Goal: Information Seeking & Learning: Find specific fact

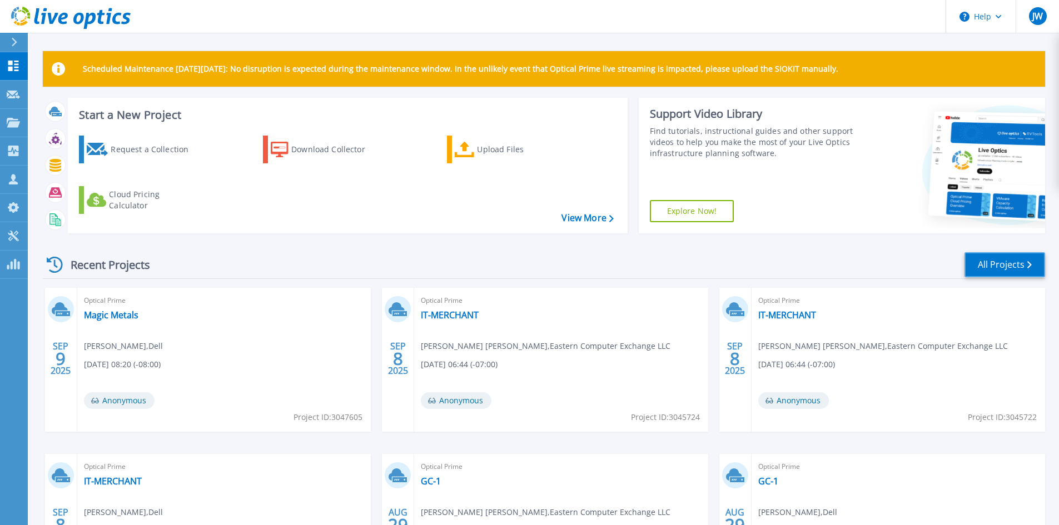
click at [999, 260] on link "All Projects" at bounding box center [1004, 264] width 81 height 25
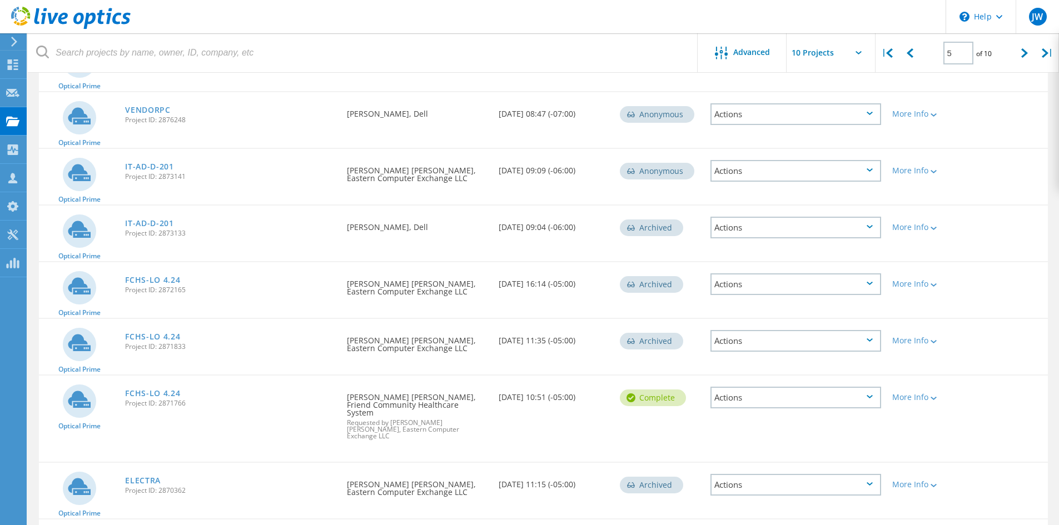
scroll to position [278, 0]
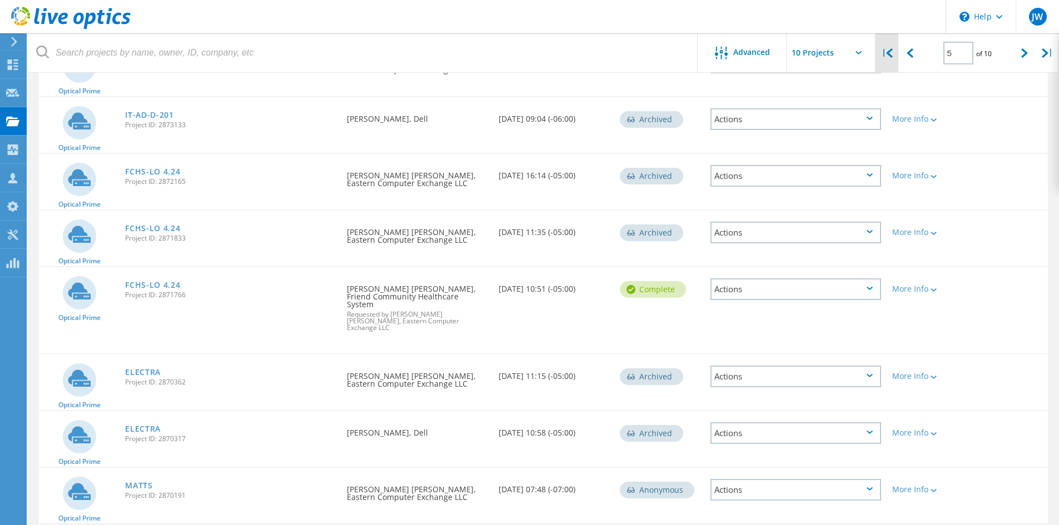
click at [886, 53] on div "|" at bounding box center [886, 52] width 23 height 39
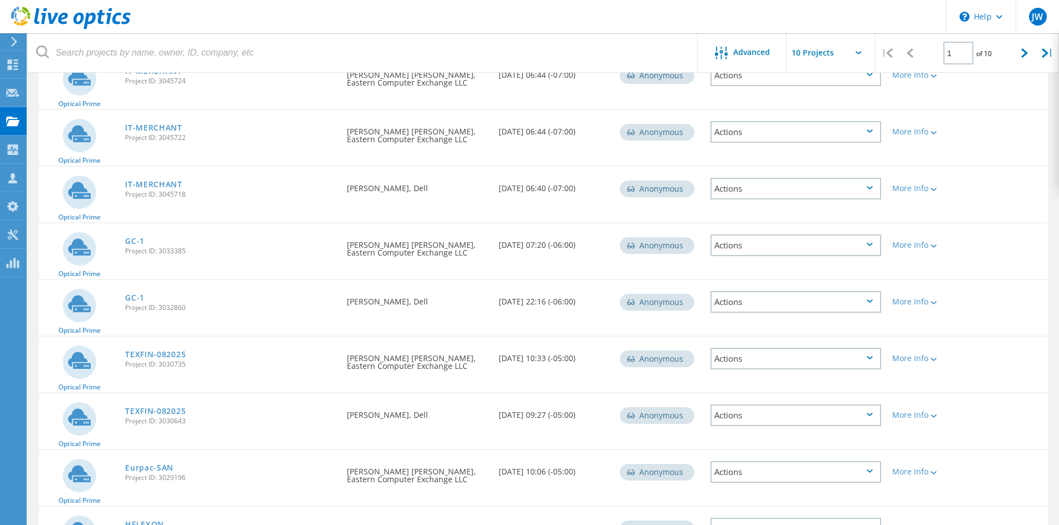
scroll to position [123, 0]
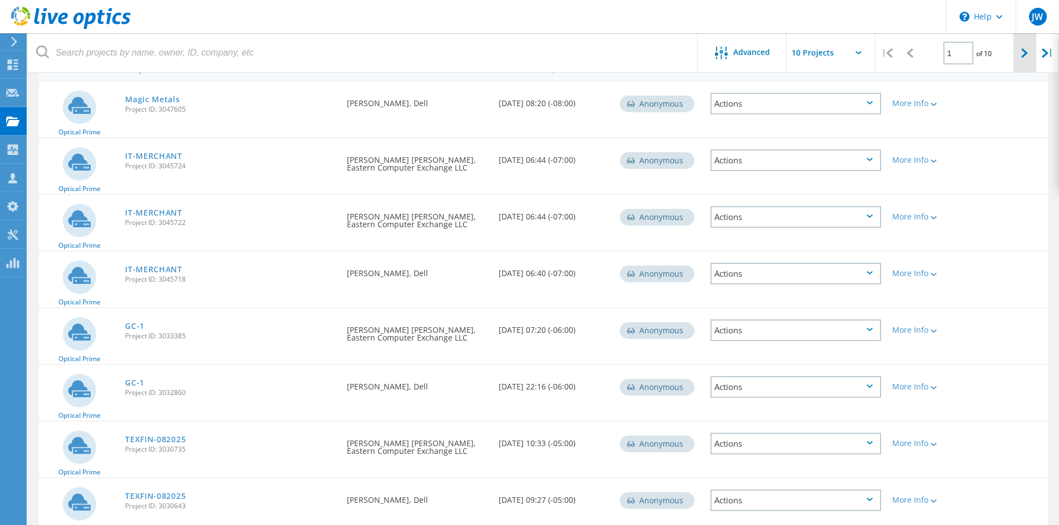
click at [1021, 51] on icon at bounding box center [1024, 52] width 7 height 9
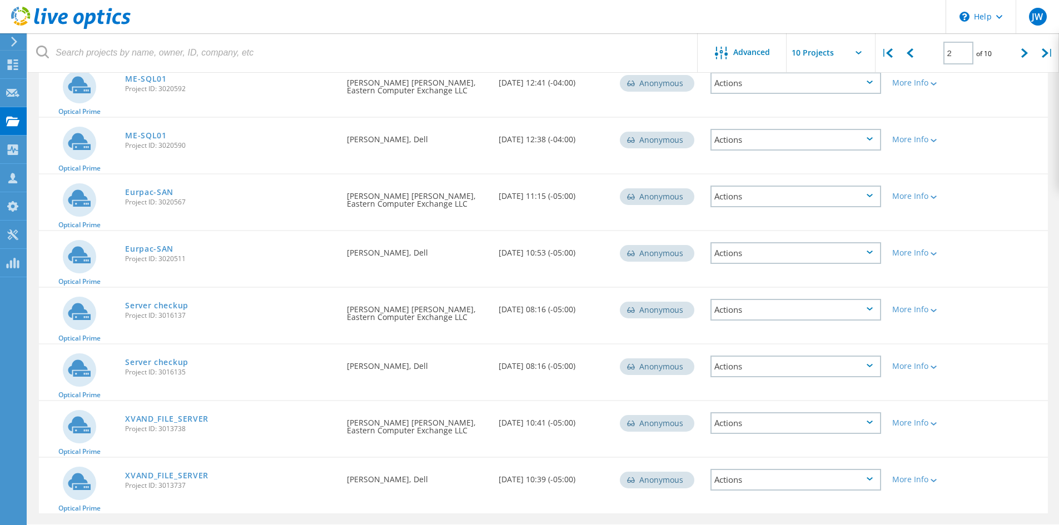
scroll to position [290, 0]
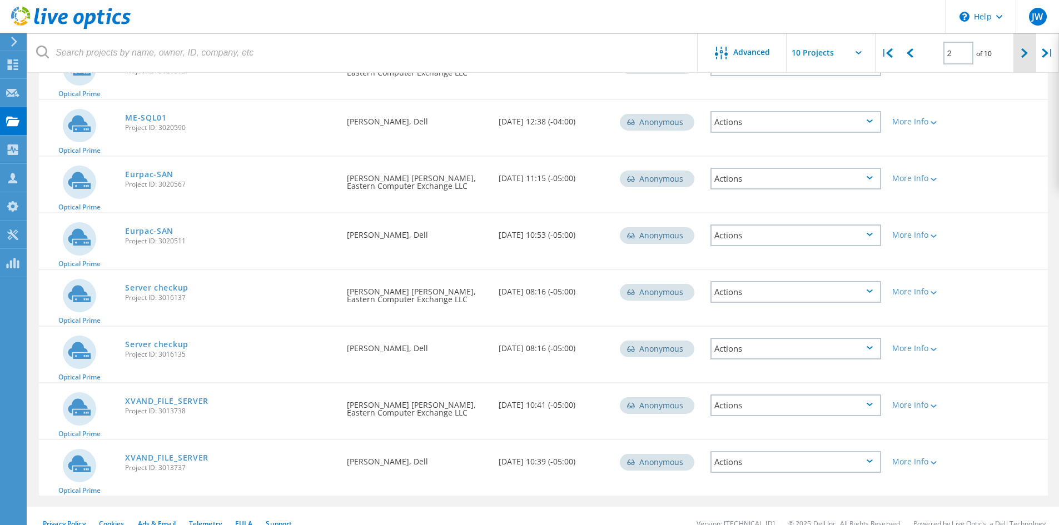
click at [1029, 52] on div at bounding box center [1024, 52] width 23 height 39
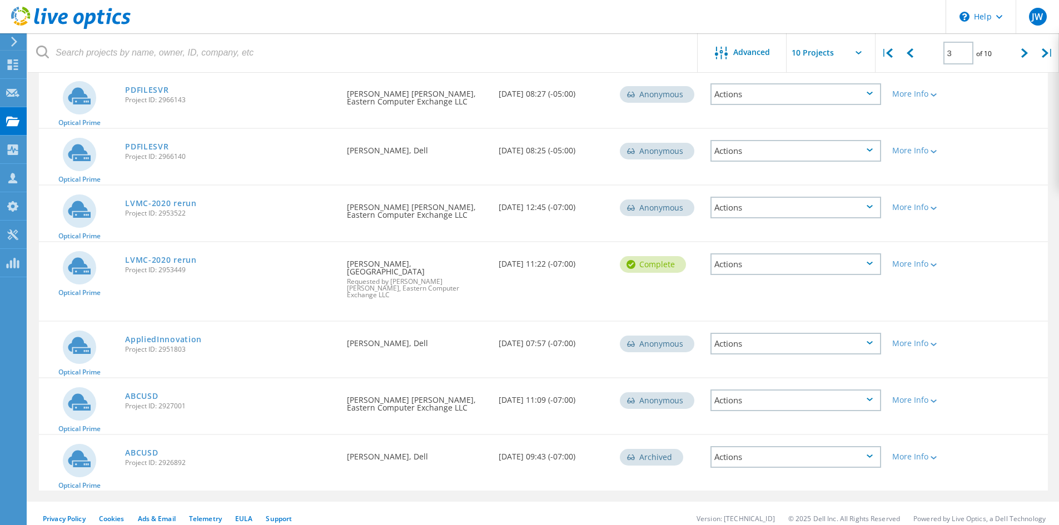
scroll to position [306, 0]
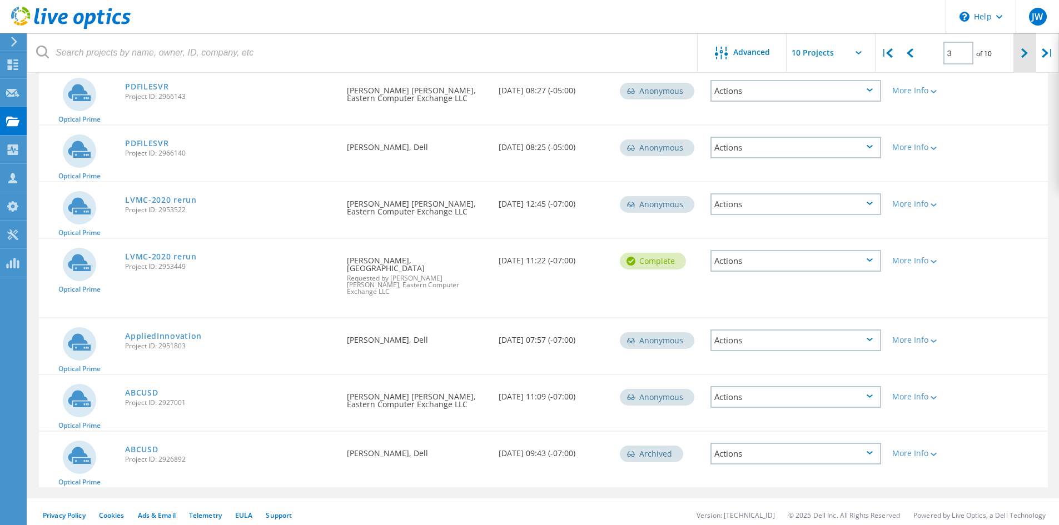
click at [1024, 55] on icon at bounding box center [1024, 52] width 7 height 9
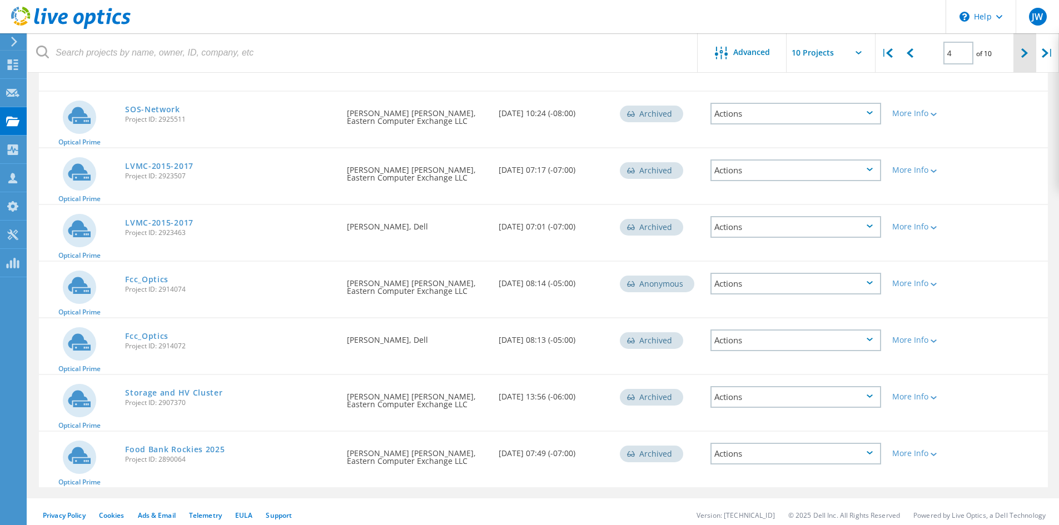
click at [1023, 52] on icon at bounding box center [1024, 52] width 7 height 9
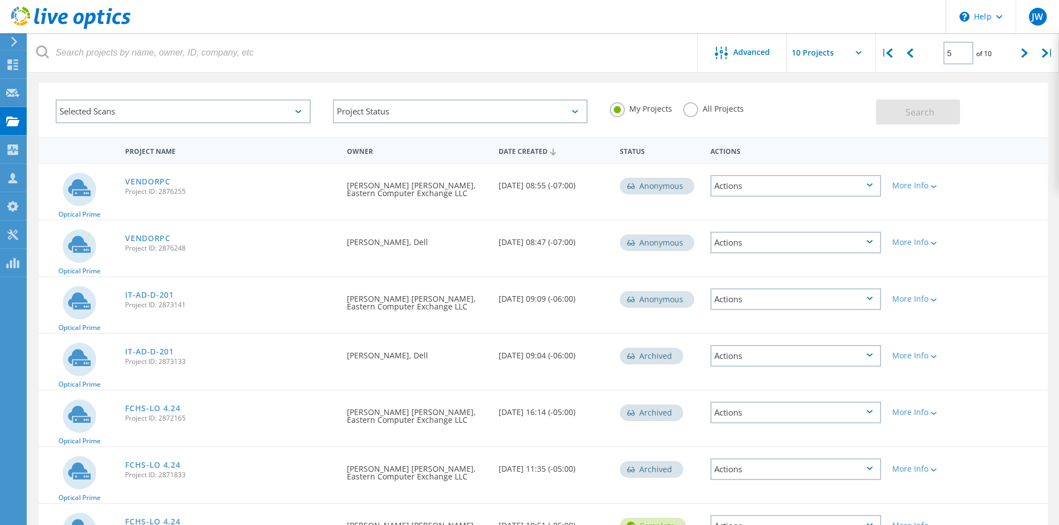
scroll to position [0, 0]
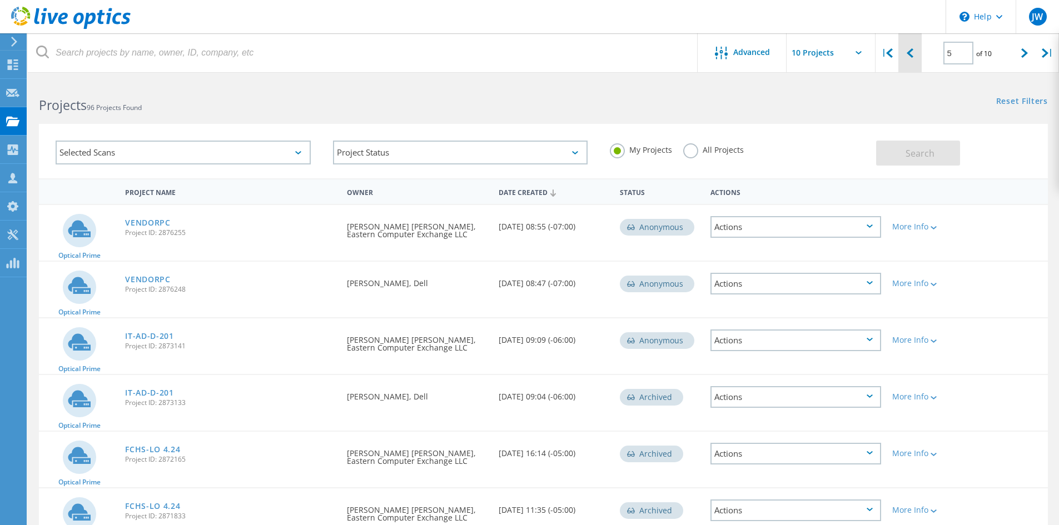
click at [899, 60] on div at bounding box center [909, 52] width 23 height 39
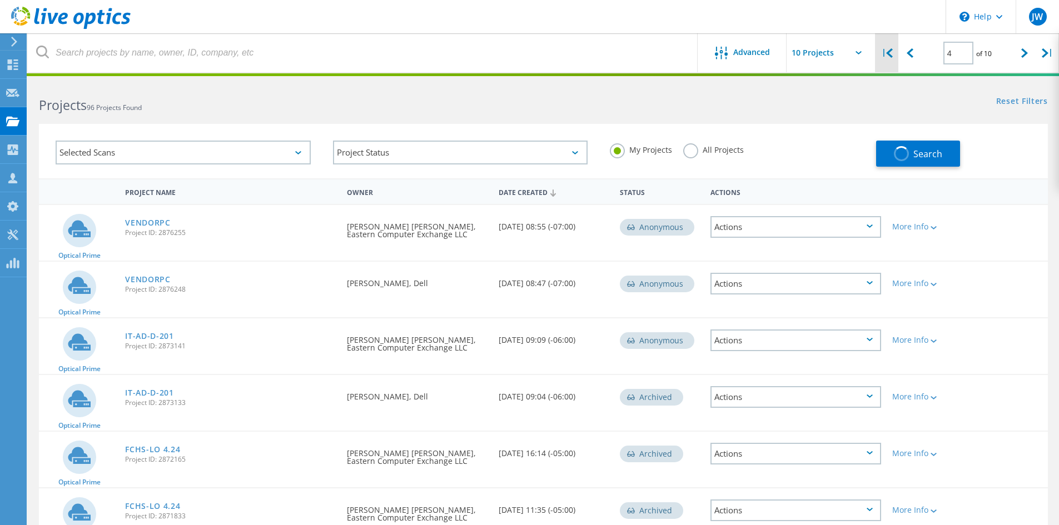
click at [891, 58] on div "|" at bounding box center [886, 52] width 23 height 39
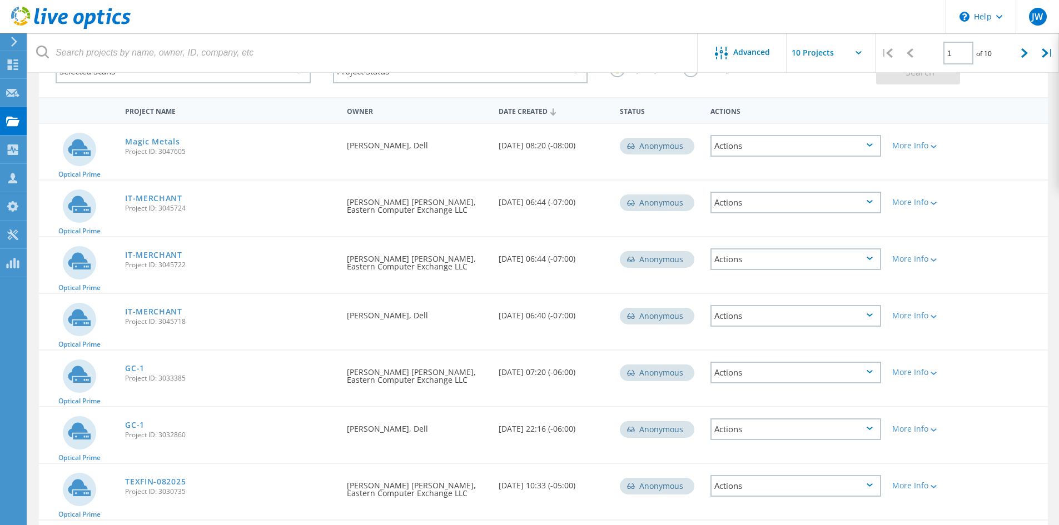
scroll to position [68, 0]
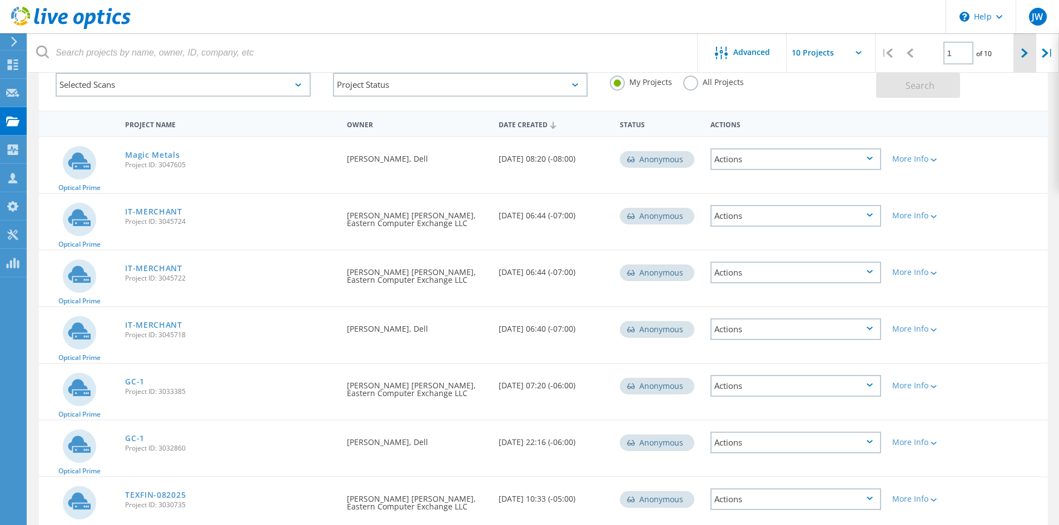
click at [1015, 51] on div at bounding box center [1024, 52] width 23 height 39
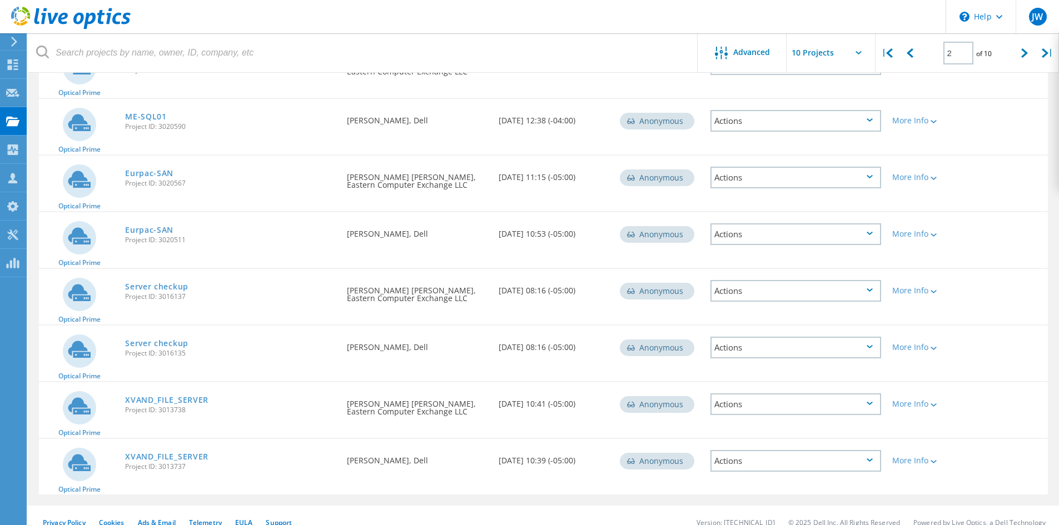
scroll to position [298, 0]
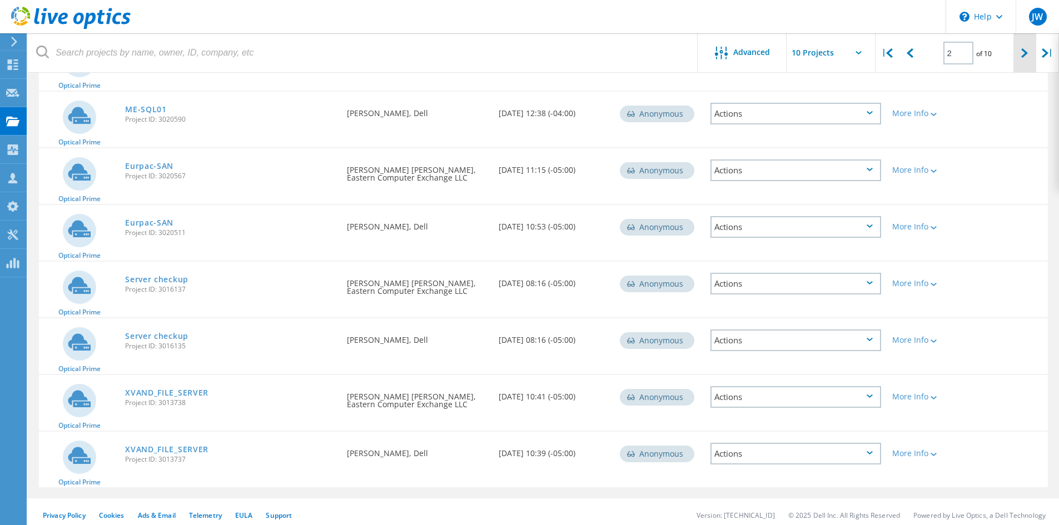
click at [1022, 57] on icon at bounding box center [1024, 52] width 7 height 9
type input "3"
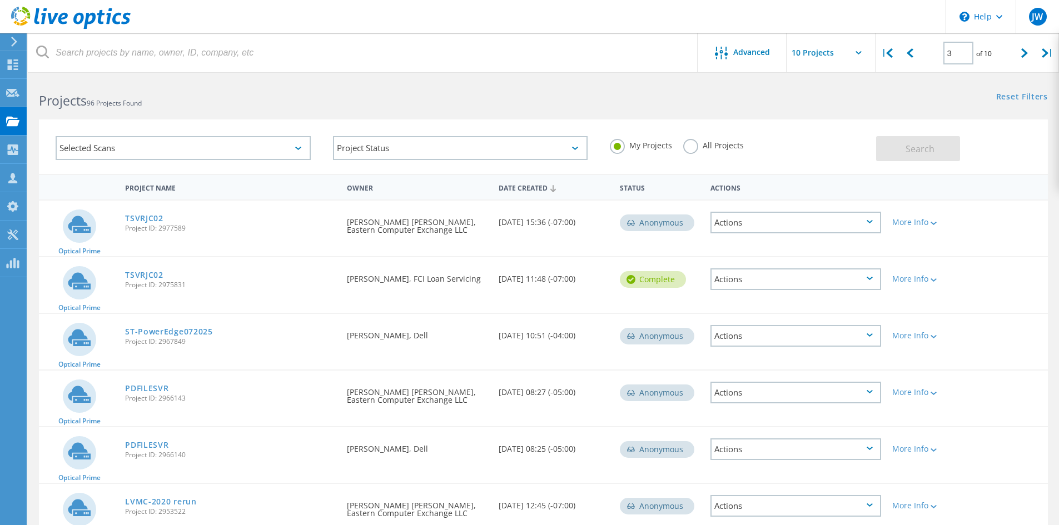
scroll to position [0, 0]
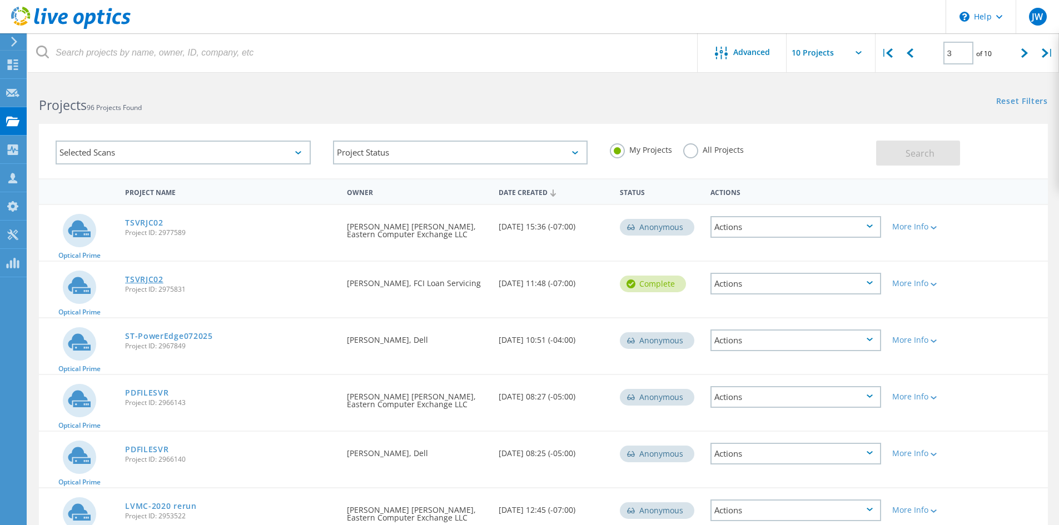
click at [152, 276] on link "TSVRJC02" at bounding box center [144, 280] width 38 height 8
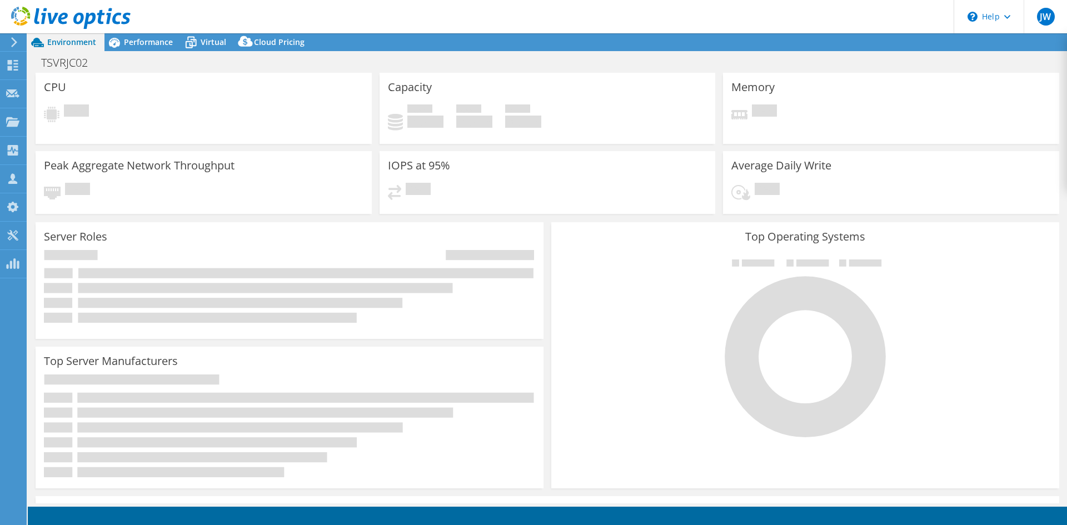
select select "USWest"
select select "USD"
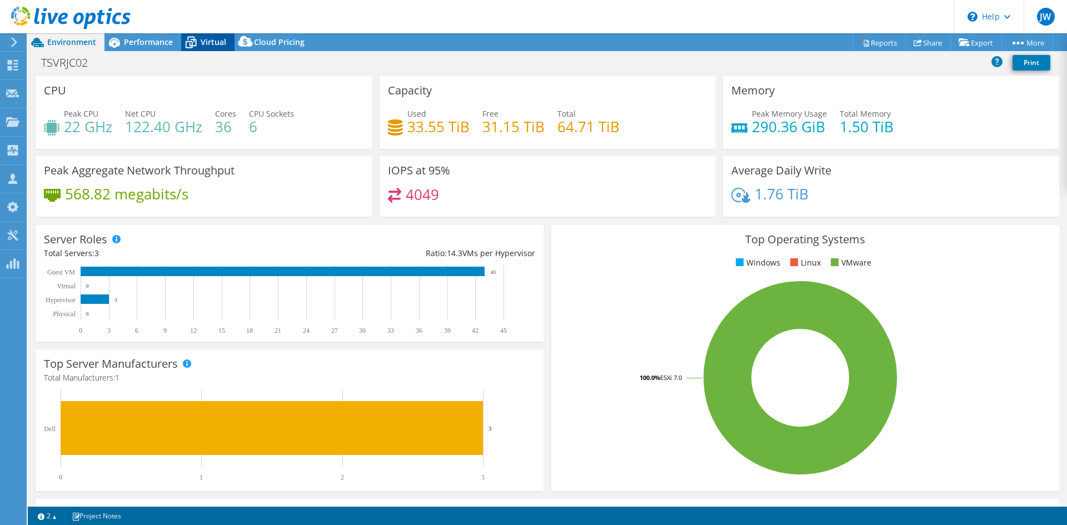
click at [215, 39] on span "Virtual" at bounding box center [214, 42] width 26 height 11
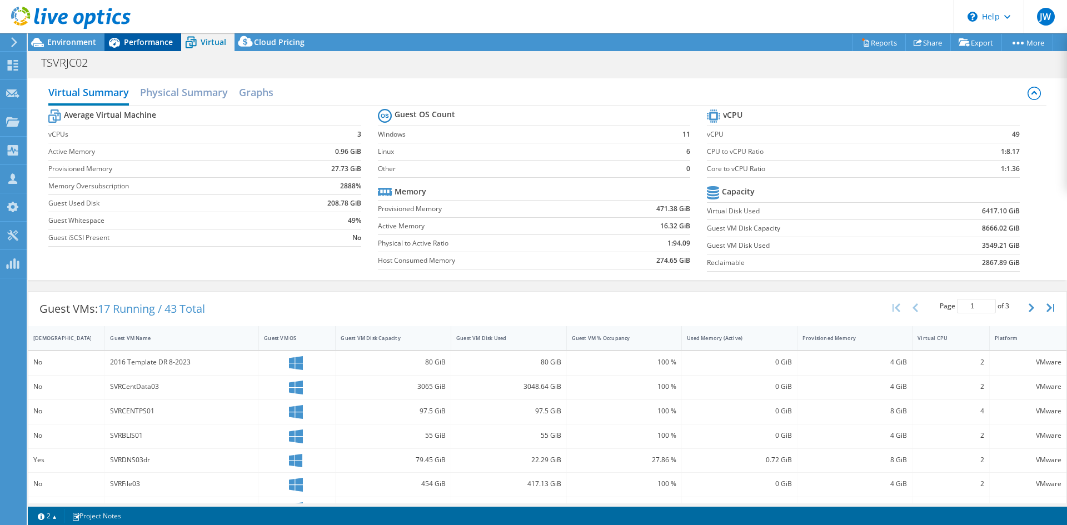
click at [176, 40] on div "Performance" at bounding box center [142, 42] width 77 height 18
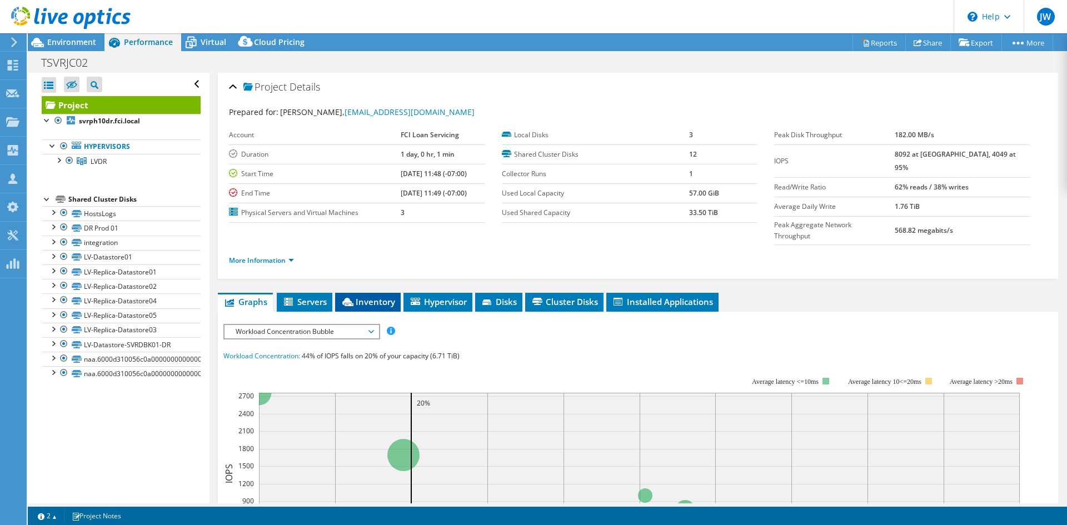
click at [348, 298] on icon at bounding box center [347, 302] width 11 height 8
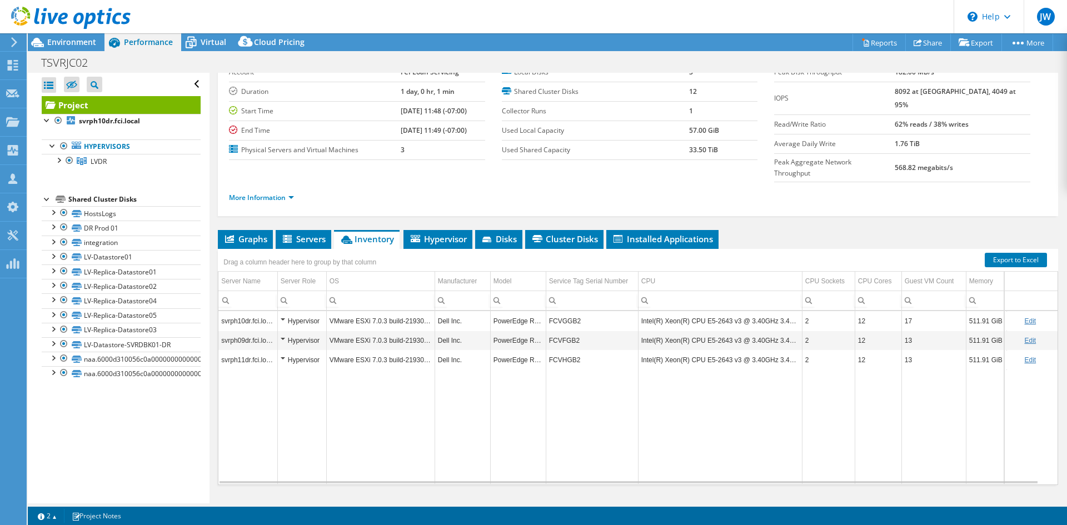
scroll to position [64, 0]
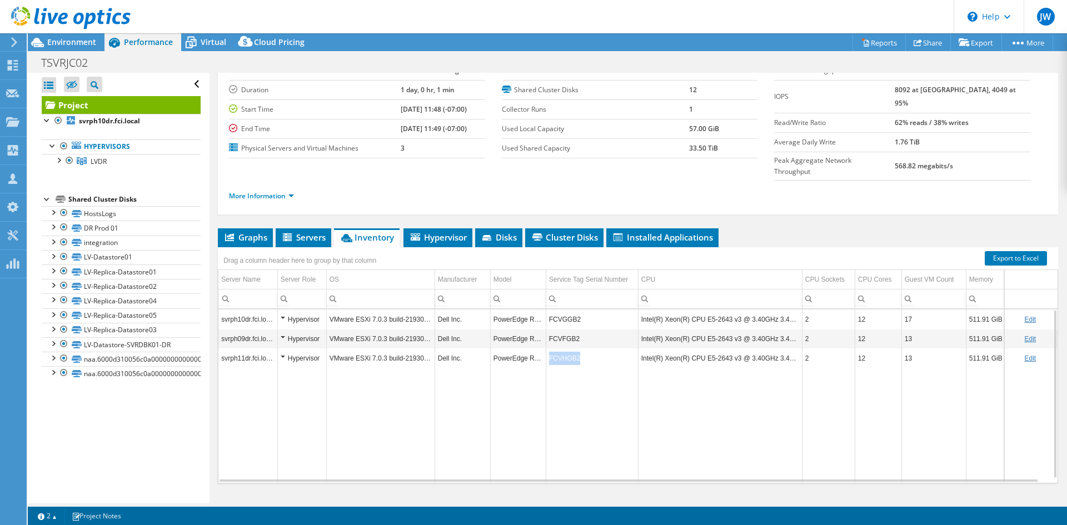
drag, startPoint x: 576, startPoint y: 338, endPoint x: 550, endPoint y: 337, distance: 26.2
click at [550, 348] on td "FCVHGB2" at bounding box center [592, 357] width 92 height 19
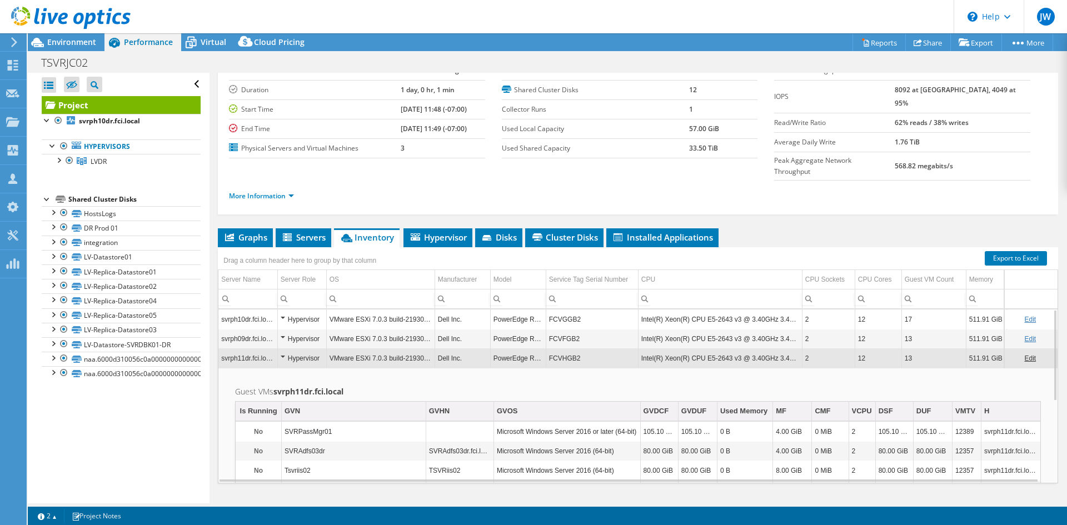
click at [567, 348] on td "FCVHGB2" at bounding box center [592, 357] width 92 height 19
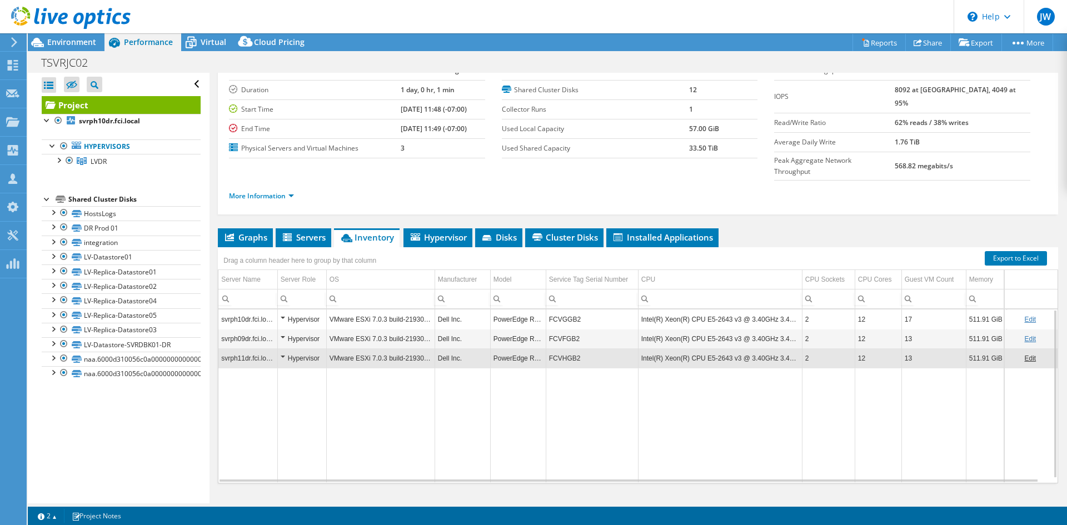
click at [567, 348] on td "FCVHGB2" at bounding box center [592, 357] width 92 height 19
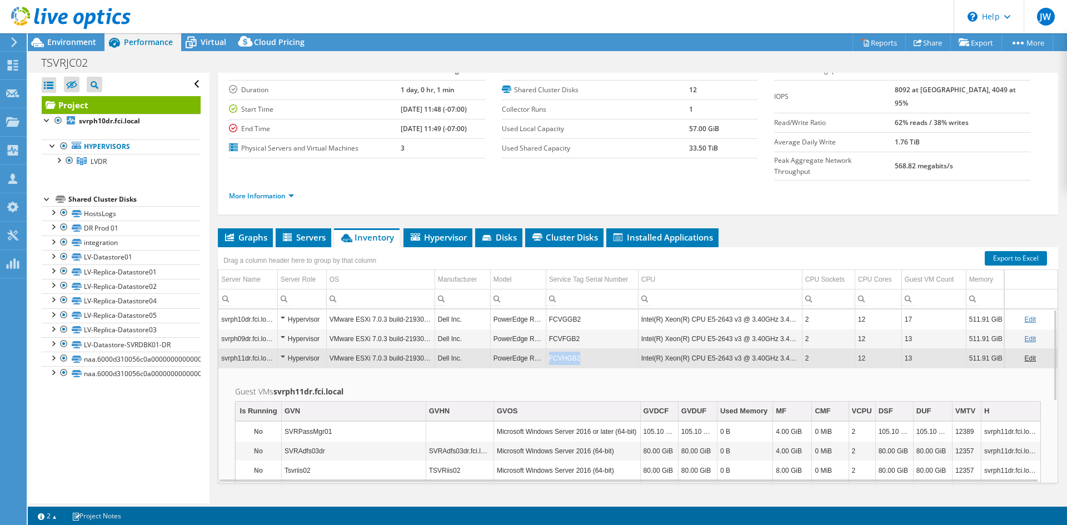
drag, startPoint x: 584, startPoint y: 337, endPoint x: 549, endPoint y: 337, distance: 35.0
click at [549, 348] on td "FCVHGB2" at bounding box center [592, 357] width 92 height 19
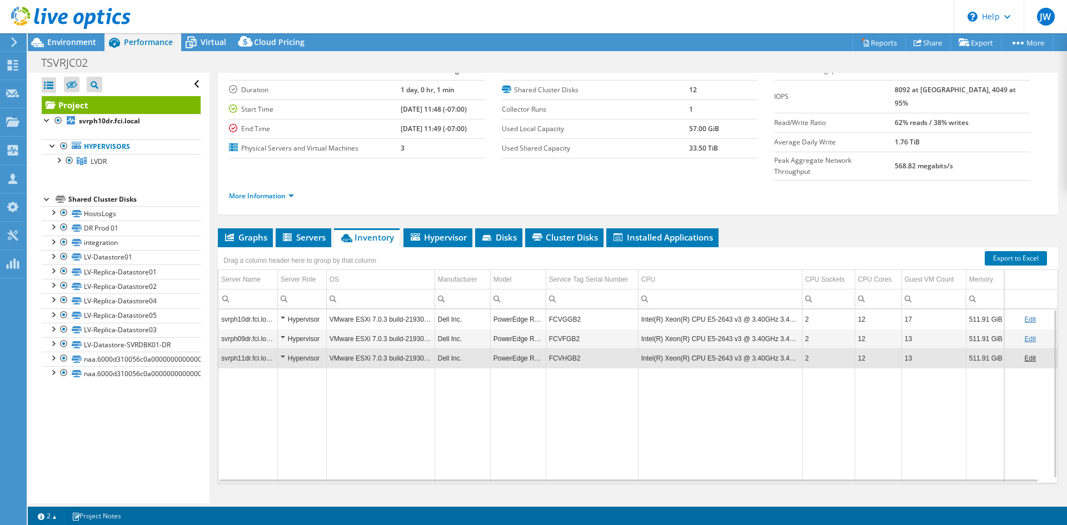
click at [562, 348] on td "FCVHGB2" at bounding box center [592, 357] width 92 height 19
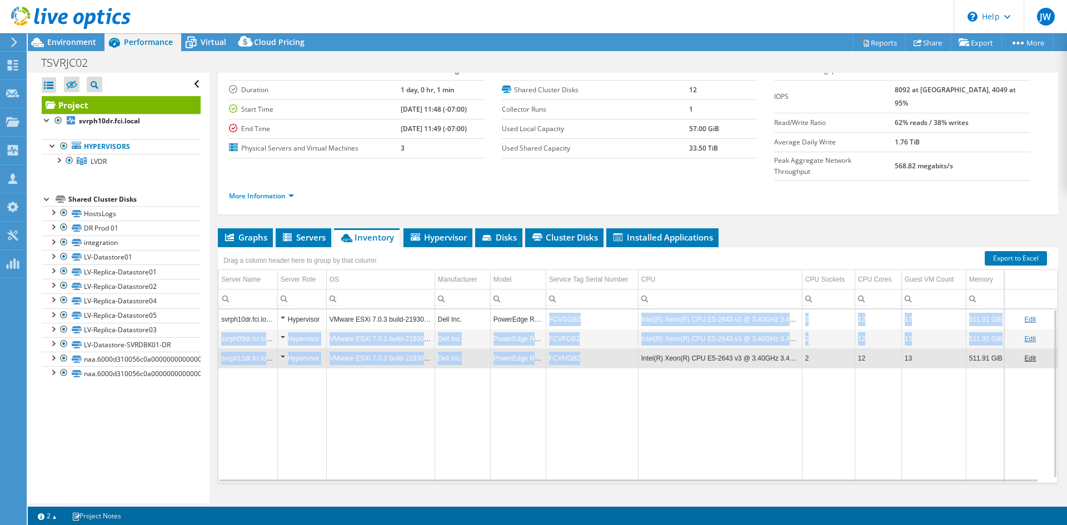
drag, startPoint x: 588, startPoint y: 343, endPoint x: 548, endPoint y: 292, distance: 65.0
click at [548, 310] on tbody "svrph10dr.fci.local Hypervisor VMware ESXi 7.0.3 build-21930508 Dell Inc. Power…" at bounding box center [638, 396] width 841 height 173
click at [561, 329] on td "FCVFGB2" at bounding box center [592, 338] width 92 height 19
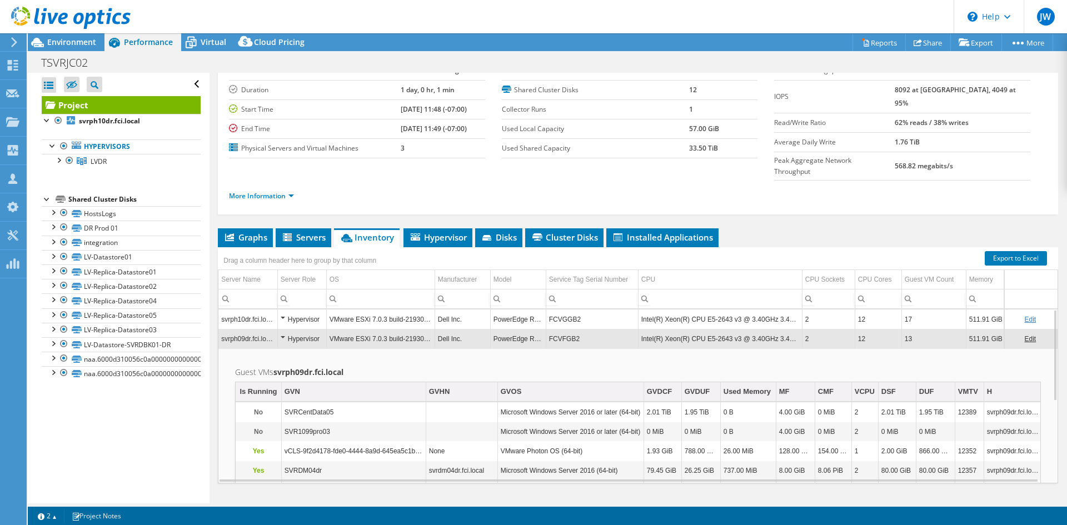
click at [570, 329] on td "FCVFGB2" at bounding box center [592, 338] width 92 height 19
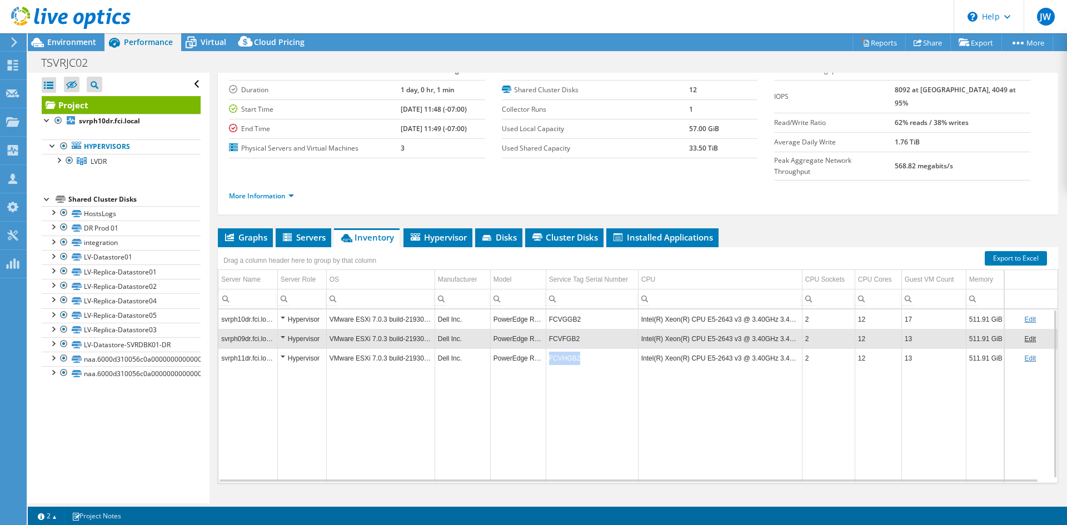
drag, startPoint x: 583, startPoint y: 339, endPoint x: 547, endPoint y: 337, distance: 36.7
click at [547, 348] on td "FCVHGB2" at bounding box center [592, 357] width 92 height 19
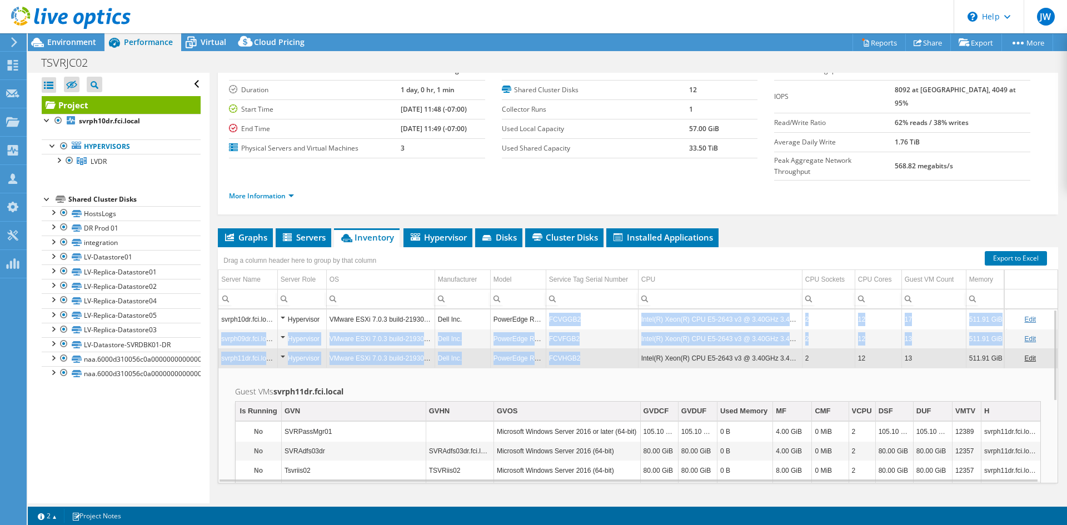
drag, startPoint x: 586, startPoint y: 335, endPoint x: 548, endPoint y: 300, distance: 50.7
click at [548, 310] on tbody "svrph10dr.fci.local Hypervisor VMware ESXi 7.0.3 build-21930508 Dell Inc. Power…" at bounding box center [638, 471] width 841 height 322
click at [551, 310] on td "FCVGGB2" at bounding box center [592, 319] width 92 height 19
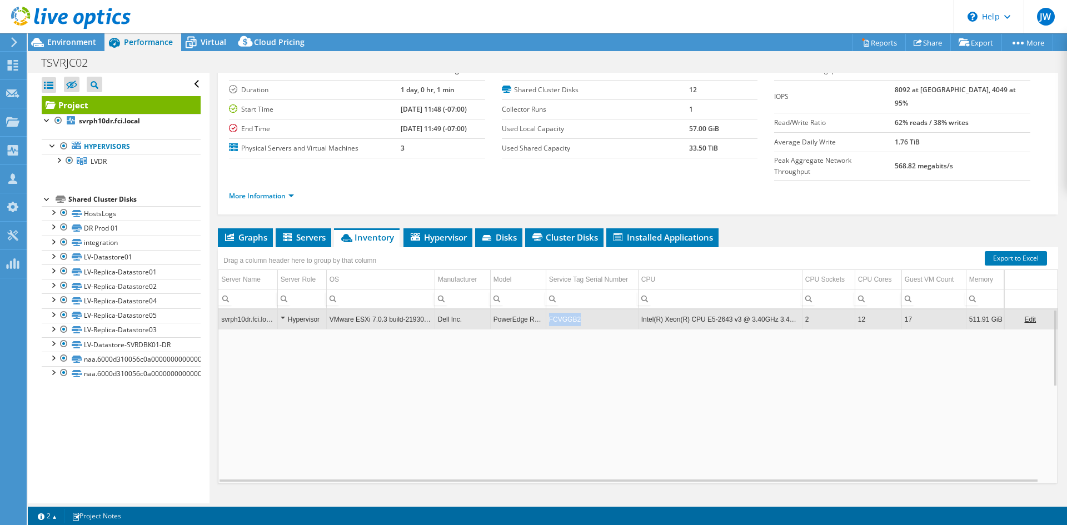
click at [551, 310] on td "FCVGGB2" at bounding box center [592, 319] width 92 height 19
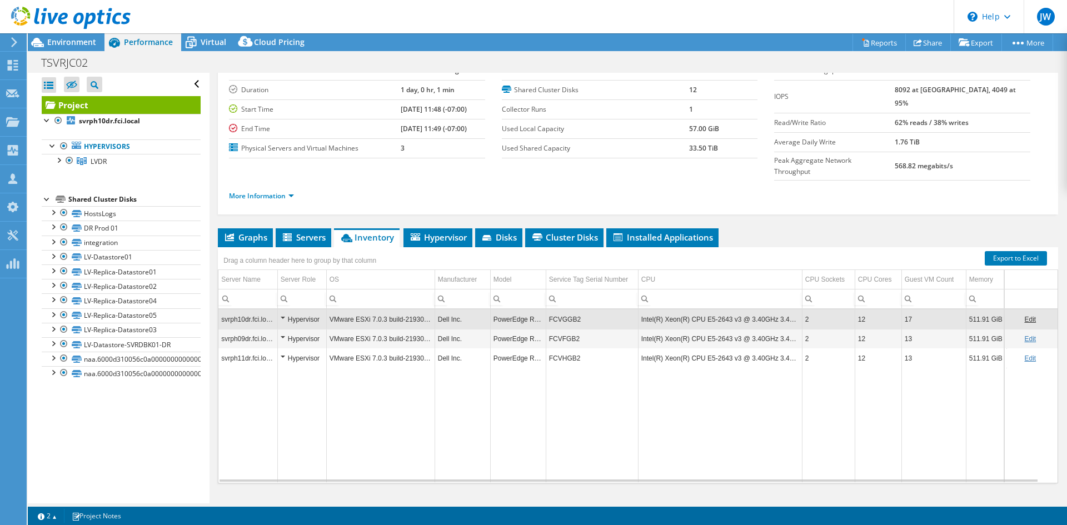
click at [566, 310] on td "FCVGGB2" at bounding box center [592, 319] width 92 height 19
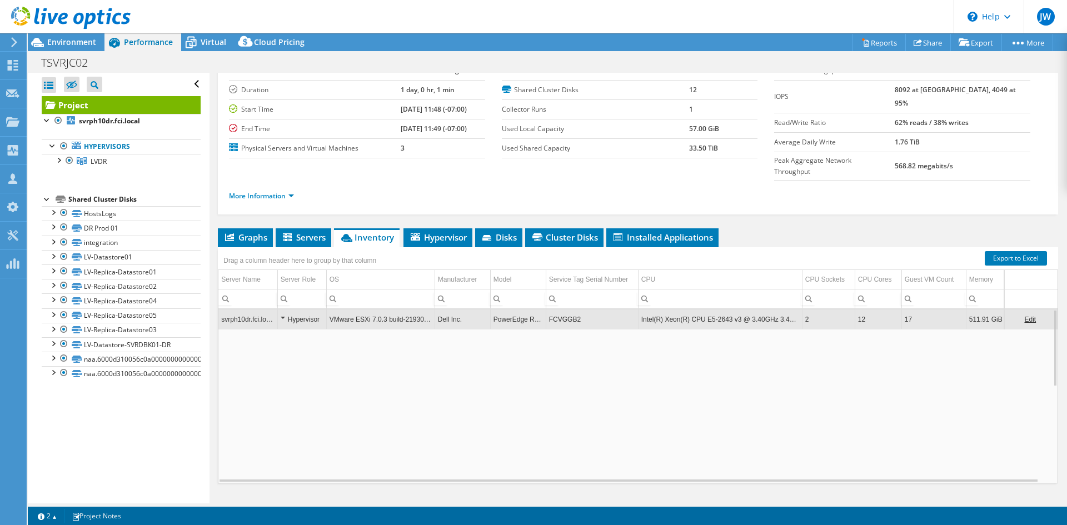
click at [566, 310] on td "FCVGGB2" at bounding box center [592, 319] width 92 height 19
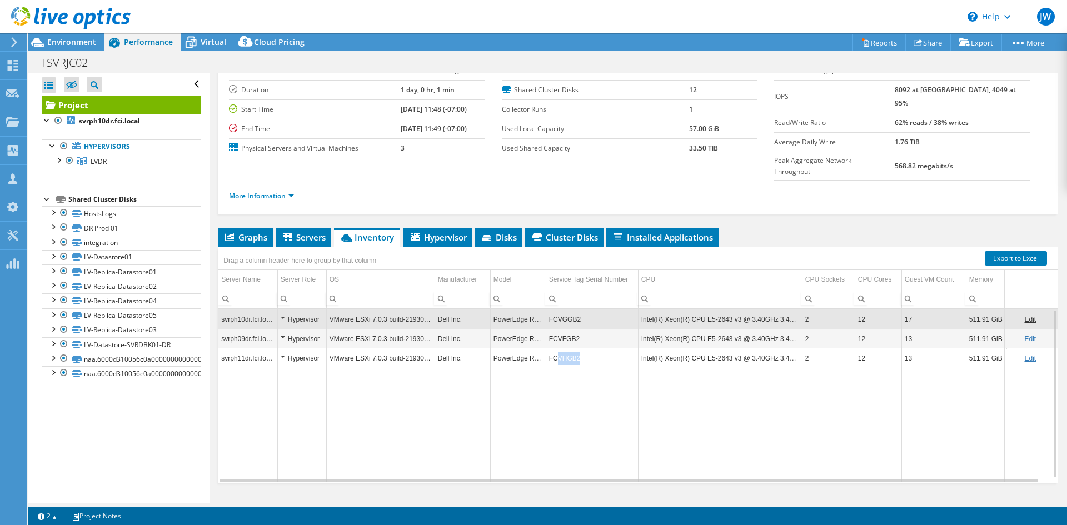
drag, startPoint x: 581, startPoint y: 338, endPoint x: 558, endPoint y: 337, distance: 22.8
click at [558, 348] on td "FCVHGB2" at bounding box center [592, 357] width 92 height 19
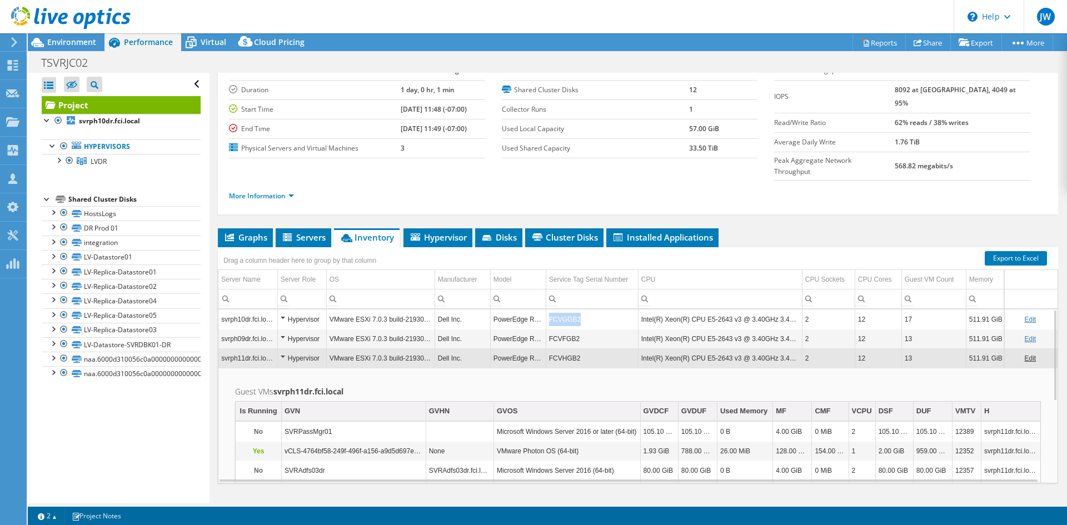
drag, startPoint x: 581, startPoint y: 298, endPoint x: 546, endPoint y: 296, distance: 35.1
click at [546, 310] on td "FCVGGB2" at bounding box center [592, 319] width 92 height 19
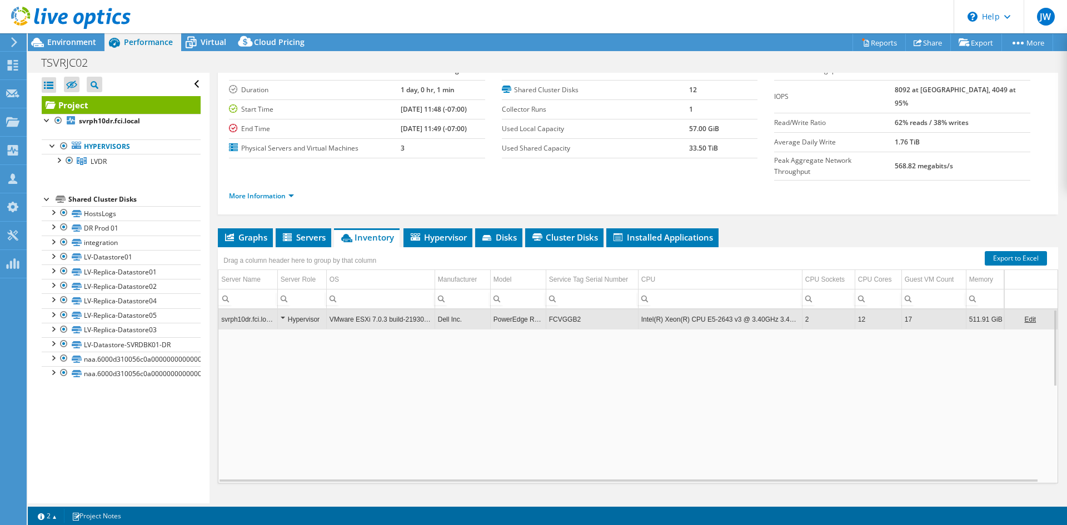
copy td "FCVGGB2"
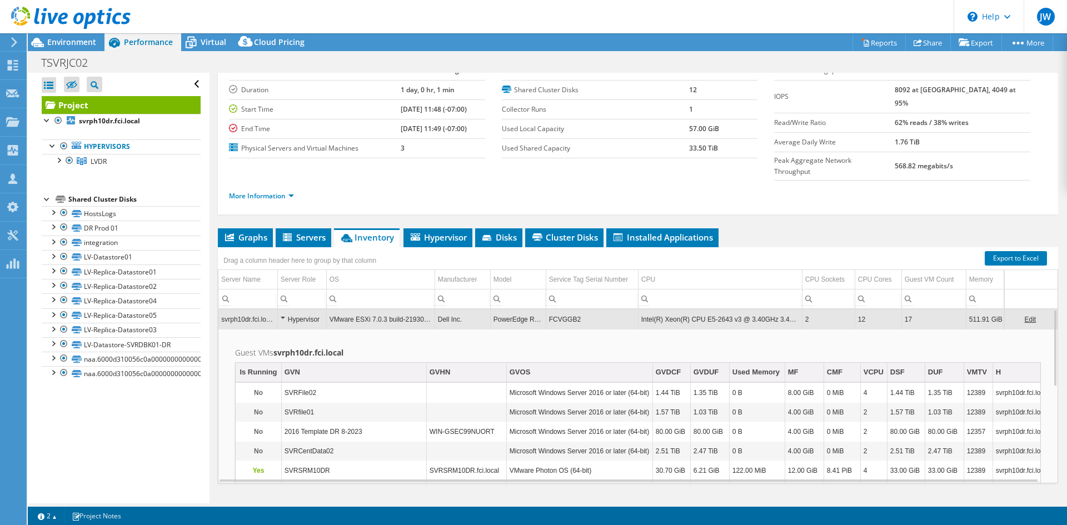
click at [562, 310] on td "FCVGGB2" at bounding box center [592, 319] width 92 height 19
click at [565, 310] on td "FCVGGB2" at bounding box center [592, 319] width 92 height 19
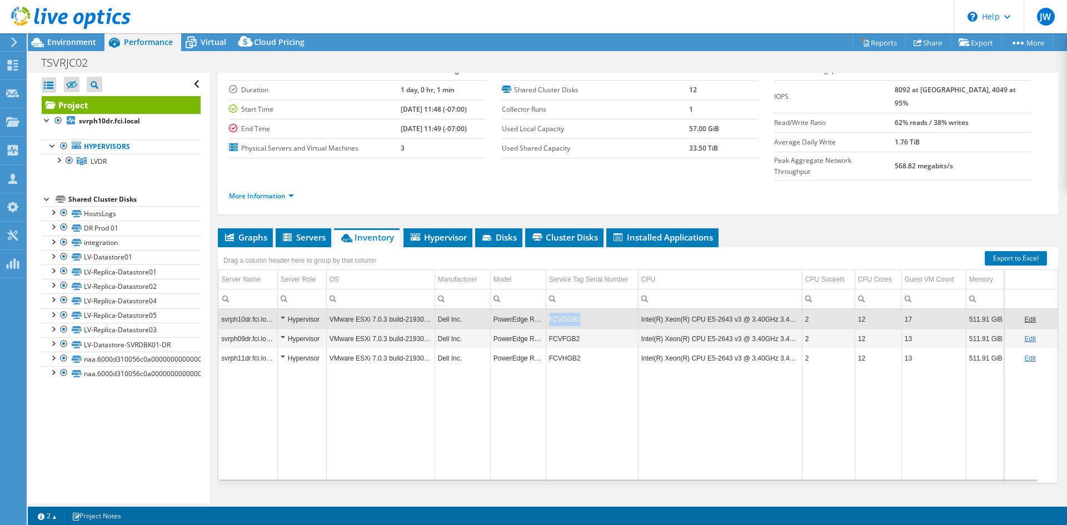
click at [565, 310] on td "FCVGGB2" at bounding box center [592, 319] width 92 height 19
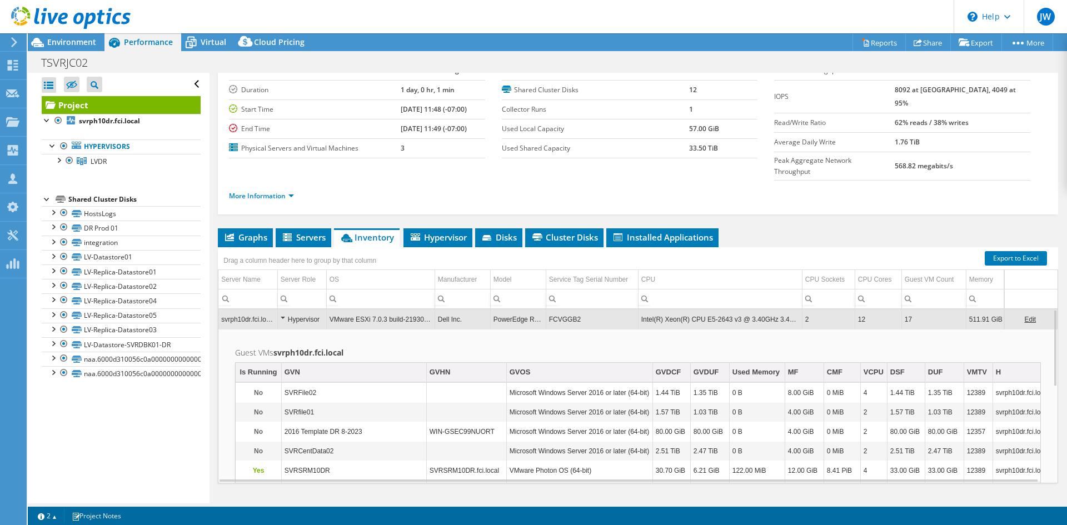
click at [565, 310] on td "FCVGGB2" at bounding box center [592, 319] width 92 height 19
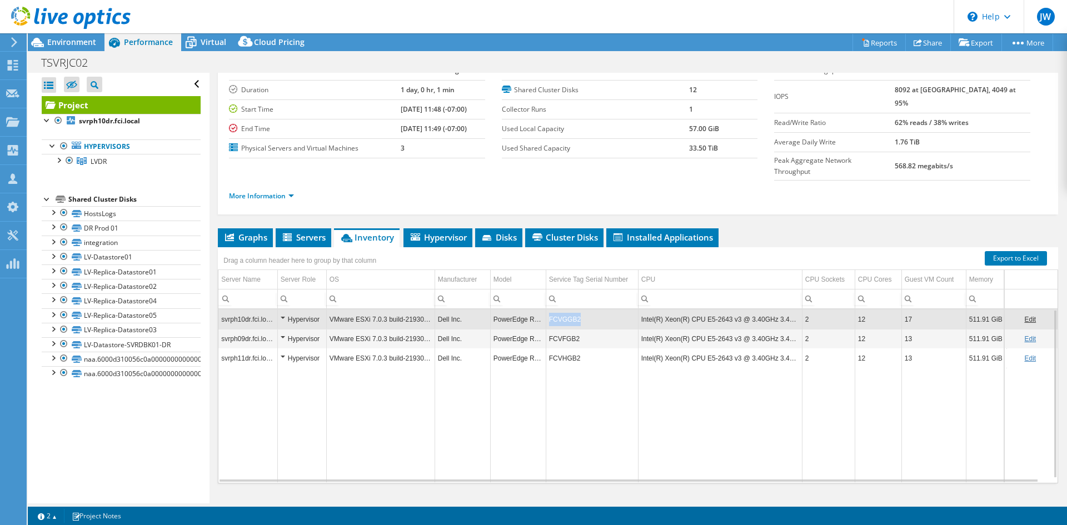
drag, startPoint x: 585, startPoint y: 299, endPoint x: 540, endPoint y: 298, distance: 44.5
click at [540, 310] on tr "svrph10dr.fci.local Hypervisor VMware ESXi 7.0.3 build-21930508 Dell Inc. Power…" at bounding box center [638, 319] width 841 height 19
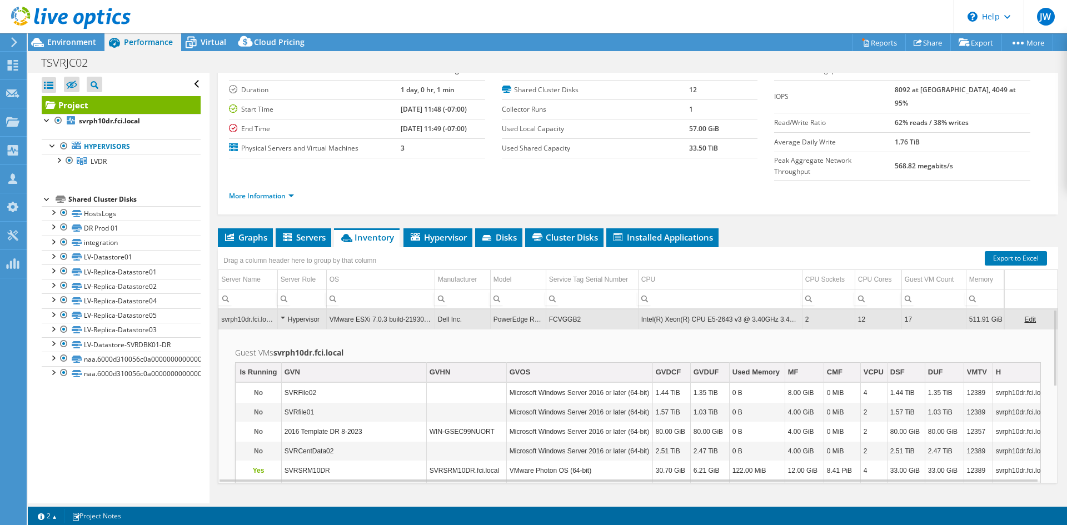
click at [577, 310] on td "FCVGGB2" at bounding box center [592, 319] width 92 height 19
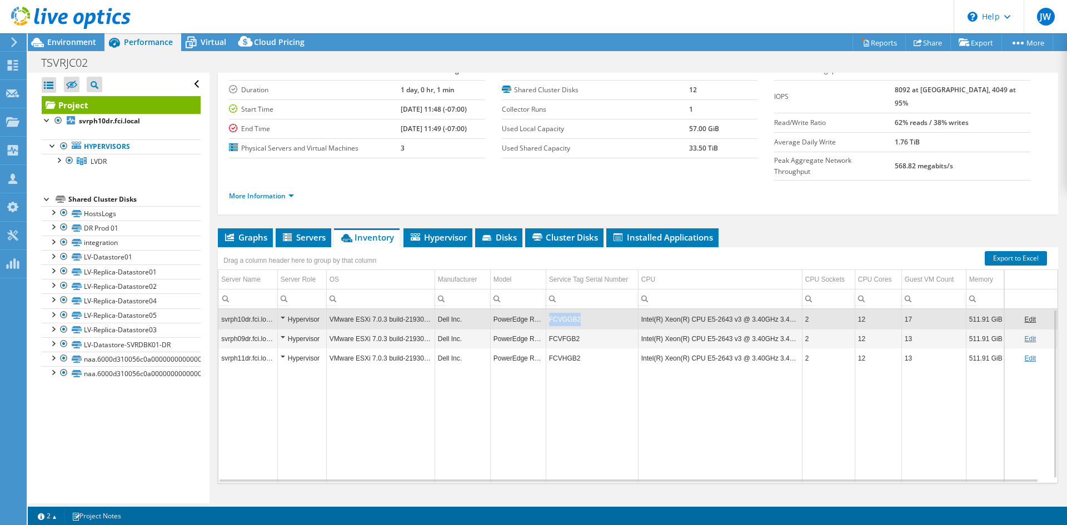
drag, startPoint x: 578, startPoint y: 293, endPoint x: 550, endPoint y: 297, distance: 29.2
click at [550, 310] on td "FCVGGB2" at bounding box center [592, 319] width 92 height 19
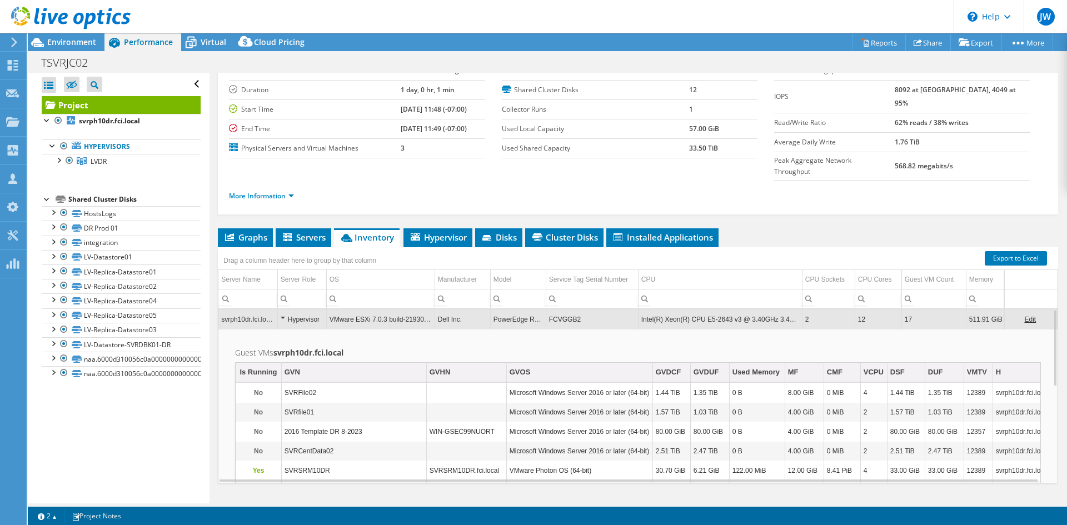
copy td "FCVGGB2"
drag, startPoint x: 578, startPoint y: 297, endPoint x: 550, endPoint y: 297, distance: 27.8
click at [550, 310] on td "FCVGGB2" at bounding box center [592, 319] width 92 height 19
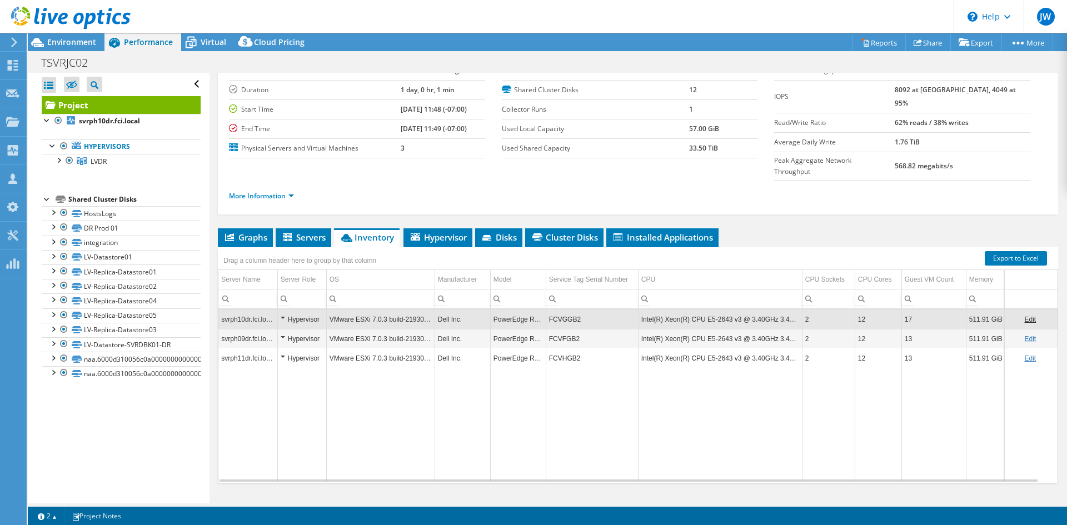
copy td "FCVGGB2"
